Goal: Find specific page/section: Find specific page/section

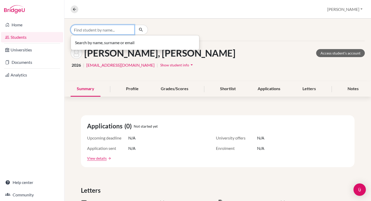
click at [119, 30] on input "Find student by name..." at bounding box center [103, 30] width 64 height 10
type input "[GEOGRAPHIC_DATA]"
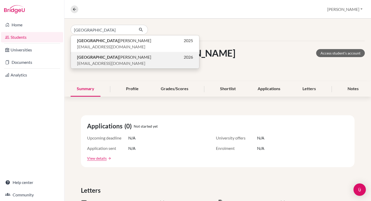
click at [107, 59] on p "[PERSON_NAME] 2026" at bounding box center [135, 57] width 116 height 6
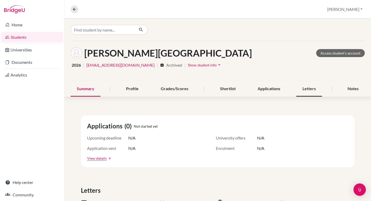
click at [314, 86] on div "Letters" at bounding box center [310, 88] width 26 height 15
